Goal: Task Accomplishment & Management: Complete application form

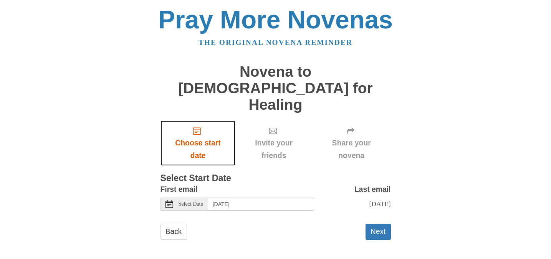
click at [198, 127] on icon "Choose start date" at bounding box center [197, 131] width 8 height 8
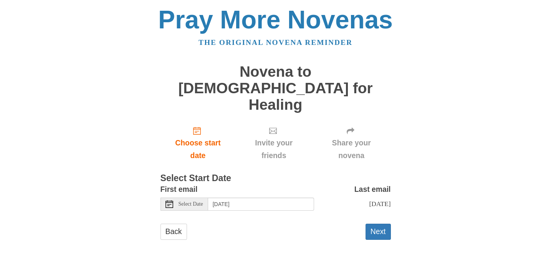
click at [208, 198] on div "Select Date" at bounding box center [184, 204] width 48 height 13
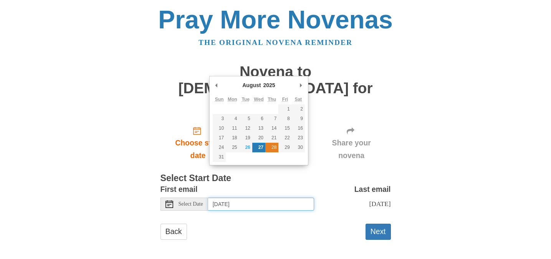
type input "Thursday, August 28th"
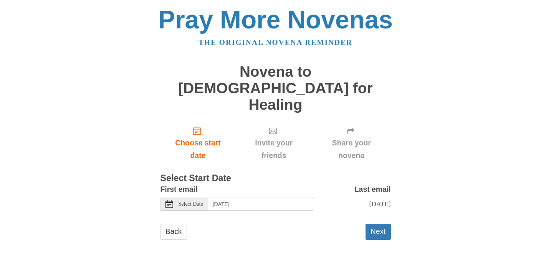
click at [283, 137] on span "Invite your friends" at bounding box center [273, 149] width 61 height 25
click at [377, 224] on button "Next" at bounding box center [377, 232] width 25 height 16
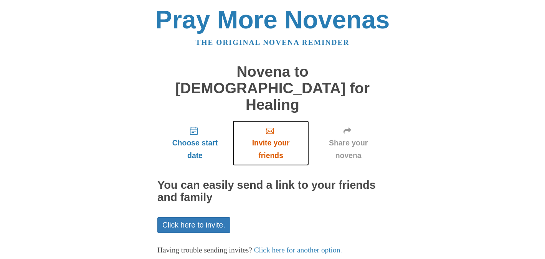
click at [273, 137] on span "Invite your friends" at bounding box center [270, 149] width 61 height 25
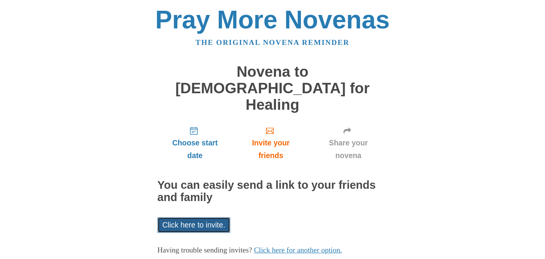
click at [213, 217] on link "Click here to invite." at bounding box center [193, 225] width 73 height 16
